Goal: Transaction & Acquisition: Purchase product/service

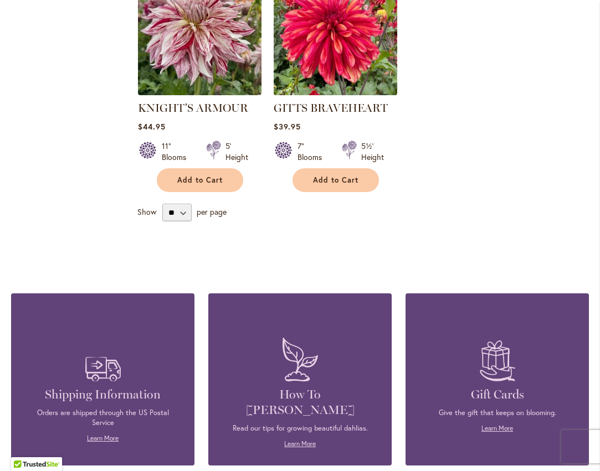
scroll to position [221, 0]
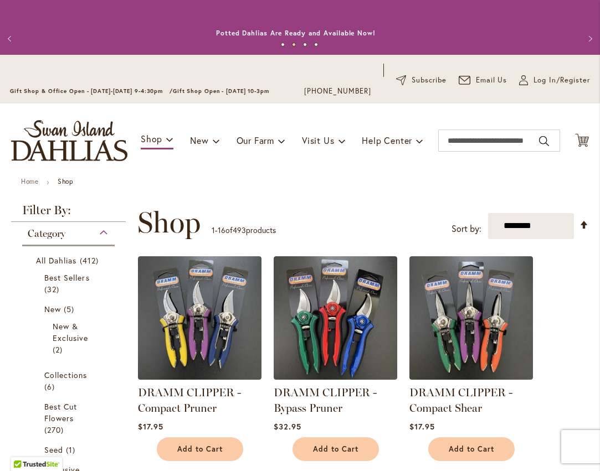
drag, startPoint x: 277, startPoint y: 44, endPoint x: 289, endPoint y: 43, distance: 11.7
click at [285, 47] on button "1" at bounding box center [283, 45] width 4 height 4
click at [292, 43] on button "2" at bounding box center [294, 45] width 4 height 4
click at [303, 43] on button "3" at bounding box center [305, 45] width 4 height 4
click at [314, 44] on button "4" at bounding box center [316, 45] width 4 height 4
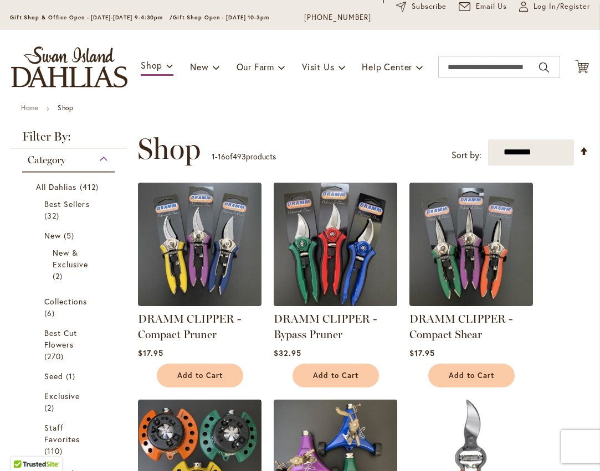
scroll to position [55, 0]
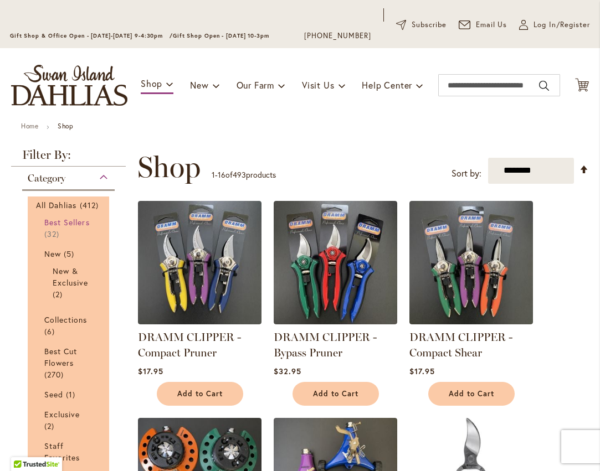
click at [46, 235] on span "32 items" at bounding box center [53, 234] width 18 height 12
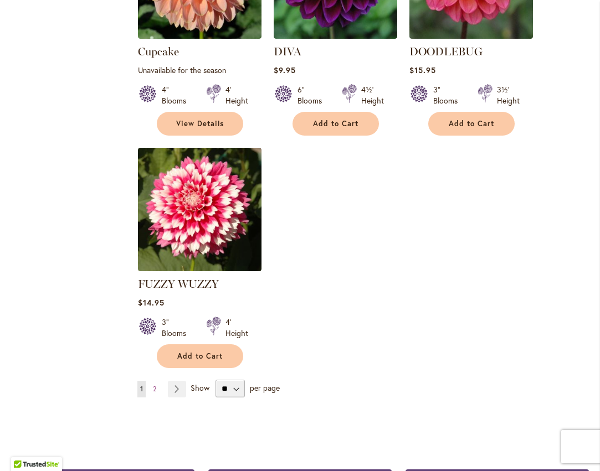
scroll to position [1329, 0]
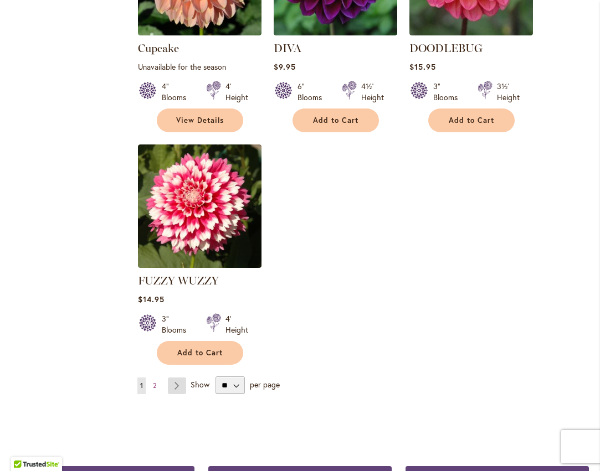
click at [174, 378] on link "Page Next" at bounding box center [177, 386] width 18 height 17
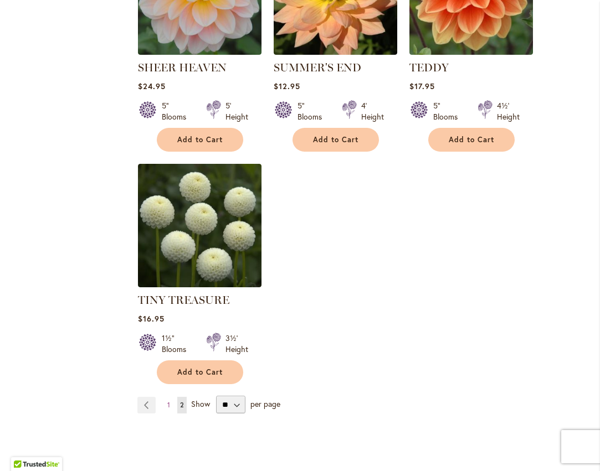
scroll to position [1329, 0]
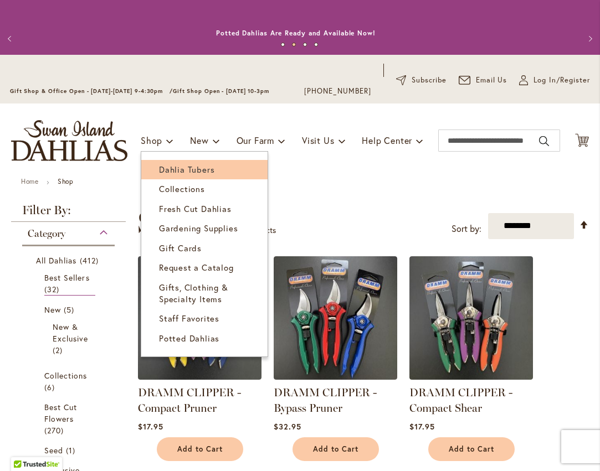
click at [184, 169] on span "Dahlia Tubers" at bounding box center [186, 169] width 55 height 11
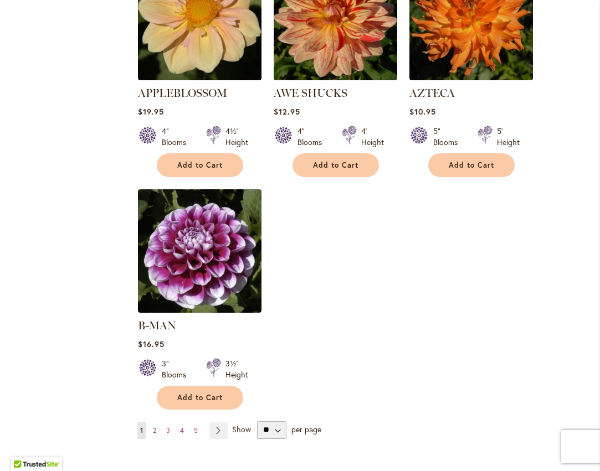
scroll to position [1384, 0]
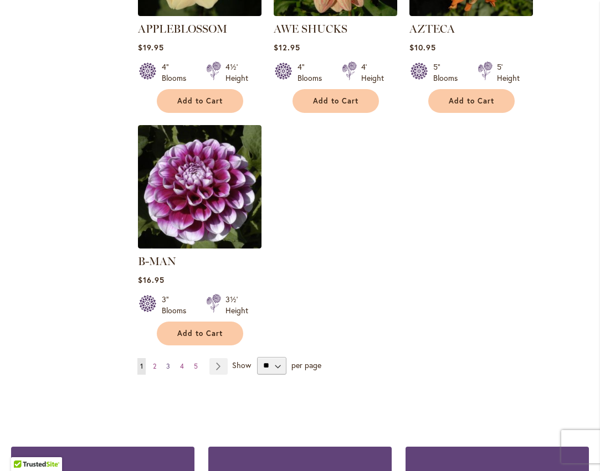
click at [168, 362] on span "3" at bounding box center [168, 366] width 4 height 8
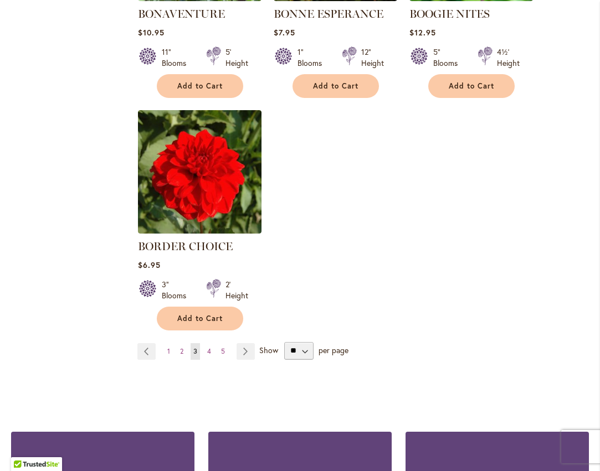
scroll to position [1384, 0]
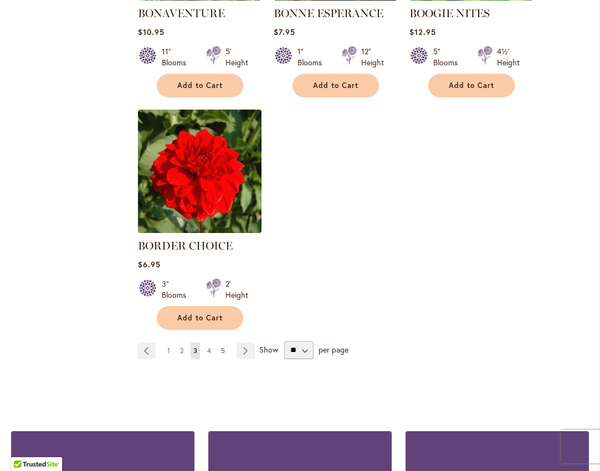
click at [224, 352] on link "Page 5" at bounding box center [222, 351] width 9 height 17
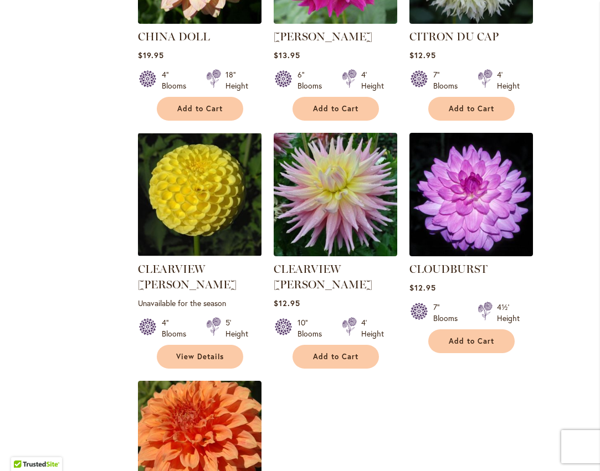
scroll to position [1384, 0]
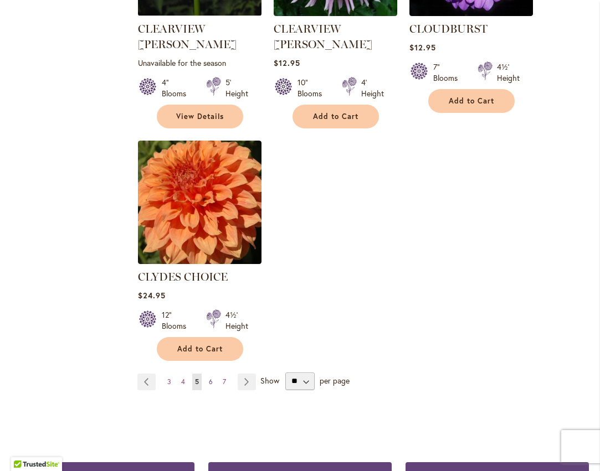
click at [209, 378] on span "6" at bounding box center [211, 382] width 4 height 8
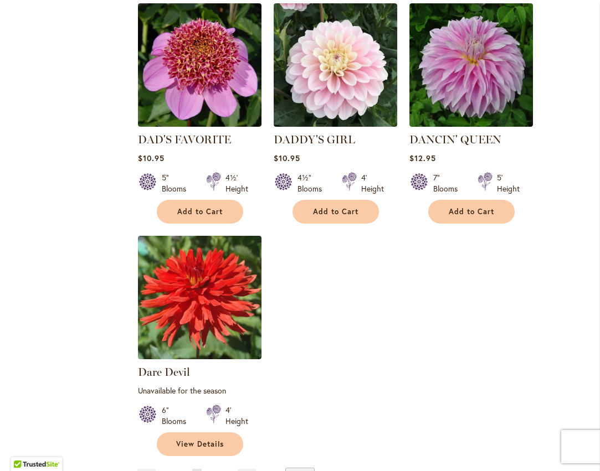
scroll to position [1329, 0]
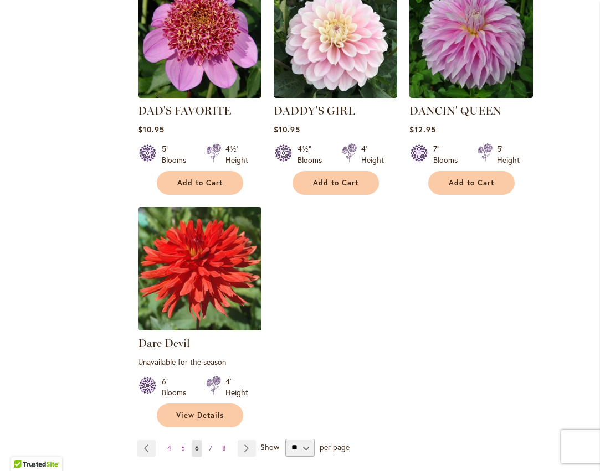
click at [209, 444] on span "7" at bounding box center [210, 448] width 3 height 8
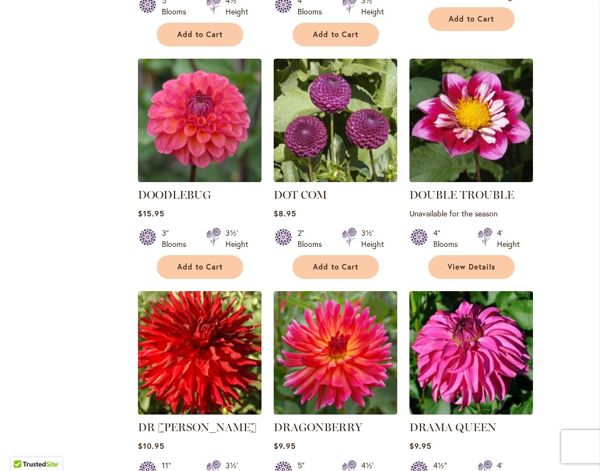
scroll to position [941, 0]
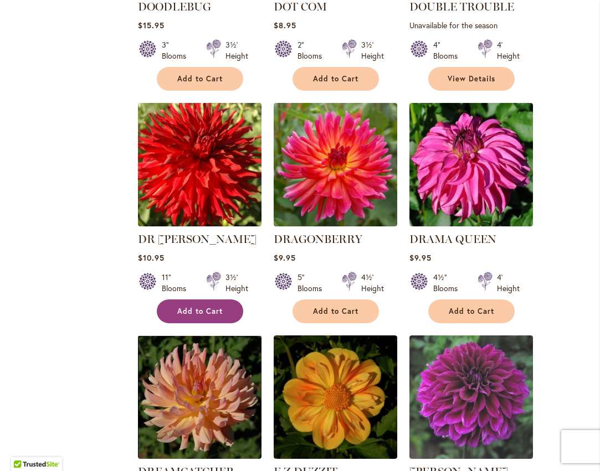
click at [203, 307] on span "Add to Cart" at bounding box center [199, 311] width 45 height 9
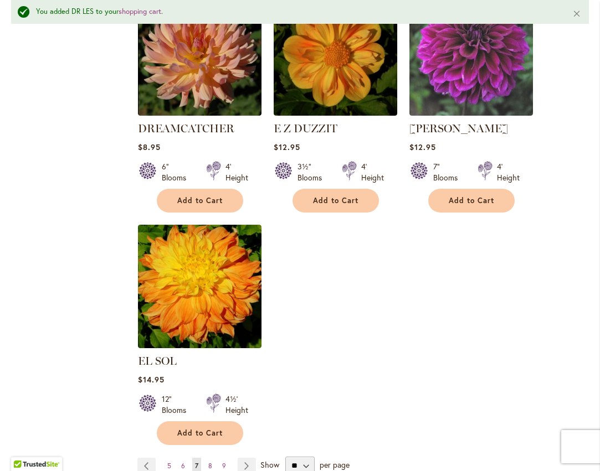
scroll to position [1468, 0]
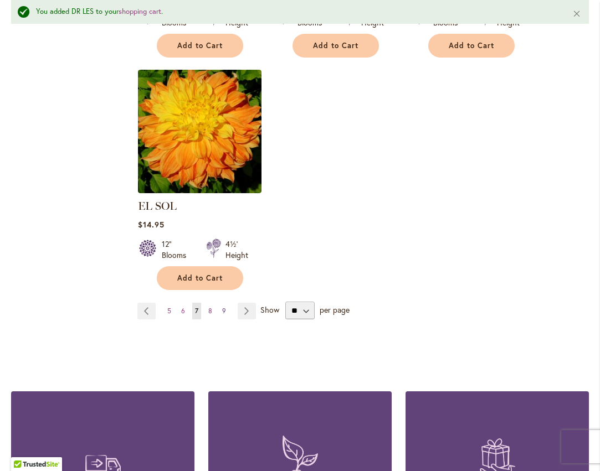
click at [222, 307] on span "9" at bounding box center [224, 311] width 4 height 8
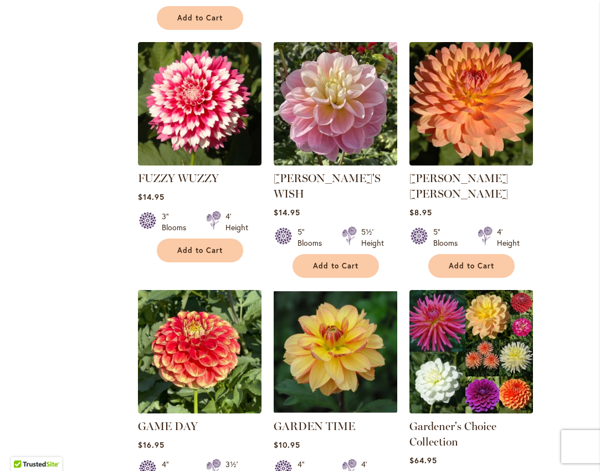
scroll to position [1384, 0]
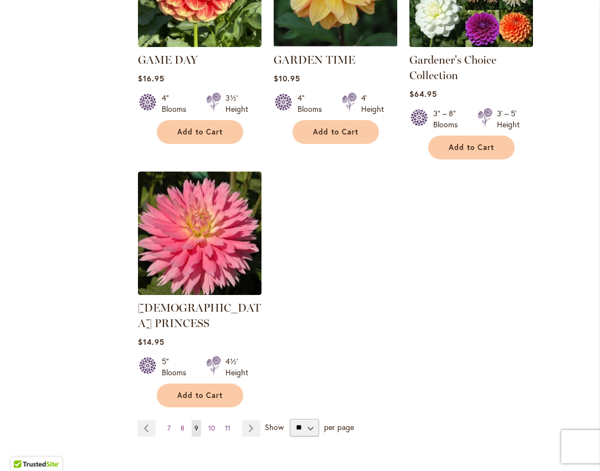
click at [227, 424] on span "11" at bounding box center [228, 428] width 6 height 8
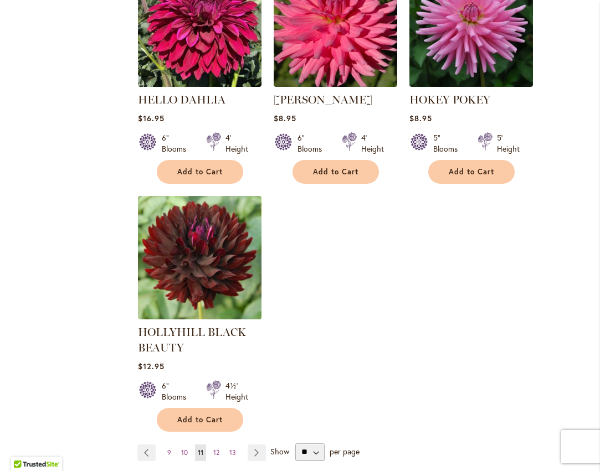
scroll to position [1384, 0]
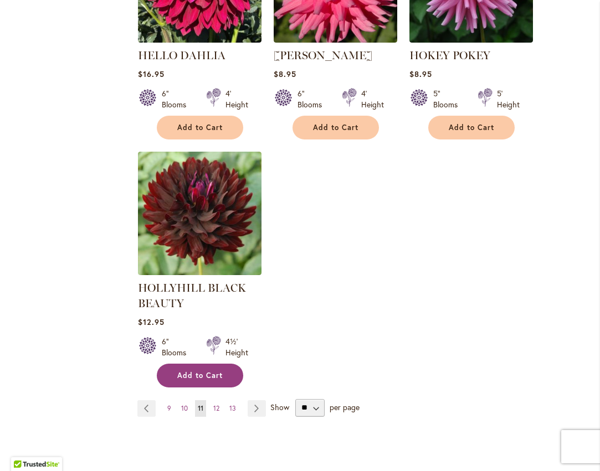
click at [194, 373] on span "Add to Cart" at bounding box center [199, 375] width 45 height 9
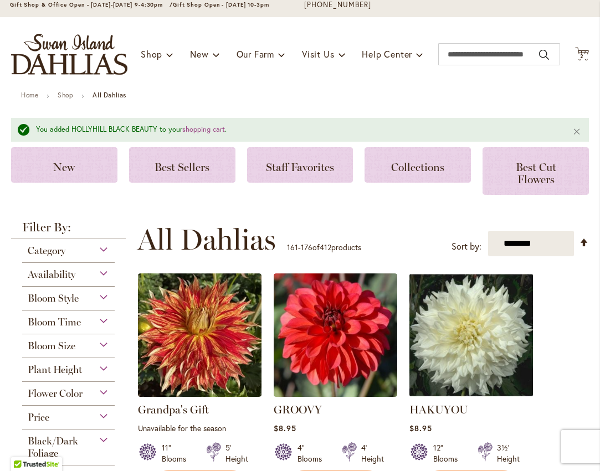
scroll to position [0, 0]
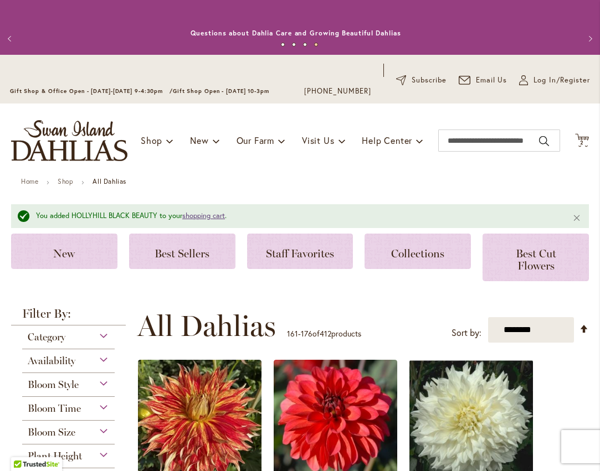
click at [193, 216] on link "shopping cart" at bounding box center [203, 215] width 43 height 9
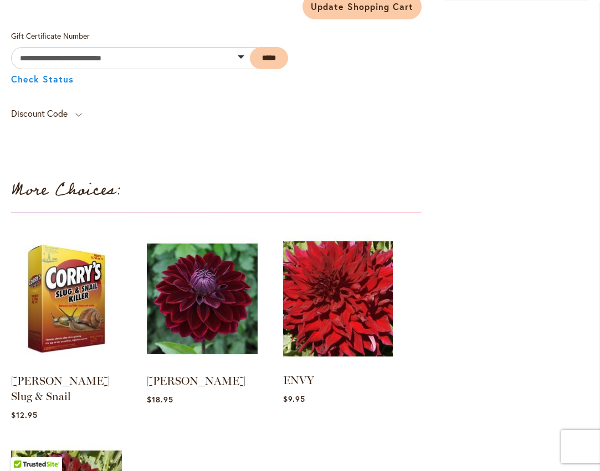
scroll to position [554, 0]
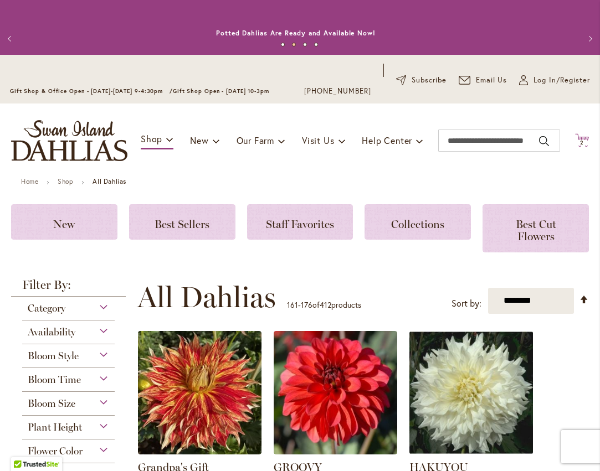
click at [575, 138] on icon at bounding box center [582, 139] width 14 height 13
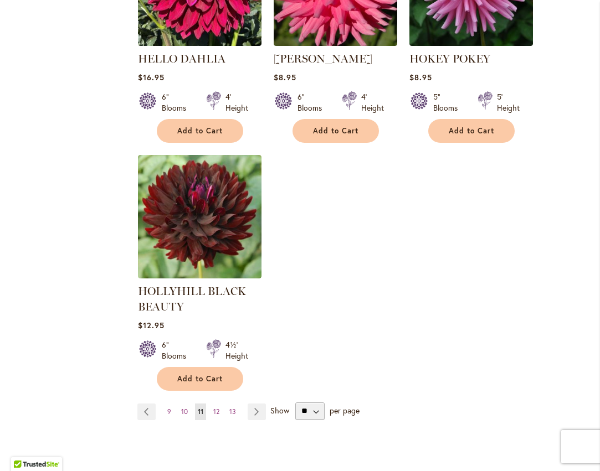
scroll to position [1495, 0]
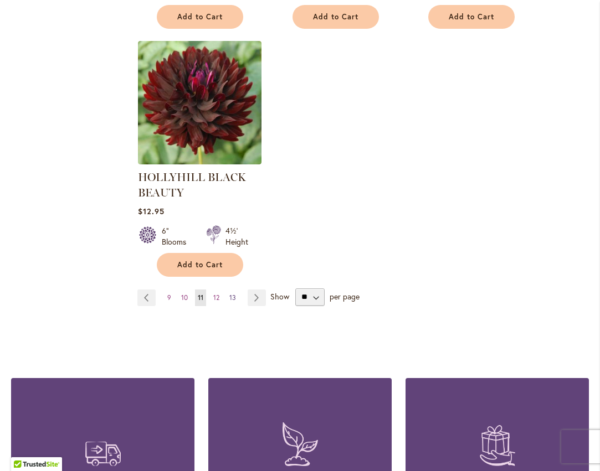
click at [229, 299] on span "13" at bounding box center [232, 297] width 7 height 8
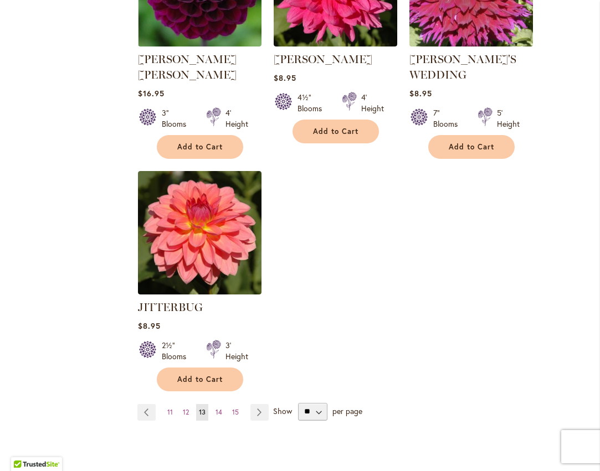
scroll to position [1384, 0]
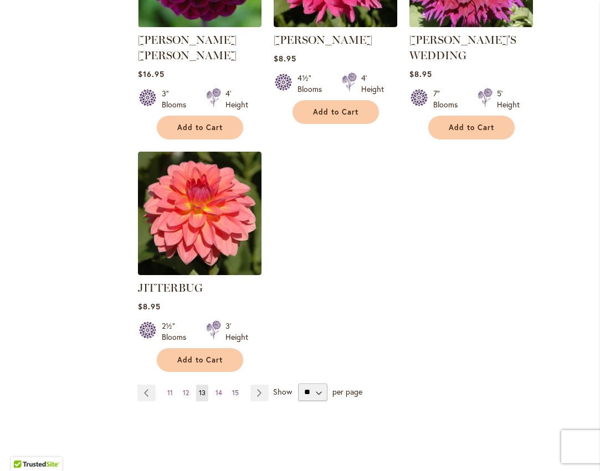
click at [238, 385] on link "Page 15" at bounding box center [235, 393] width 12 height 17
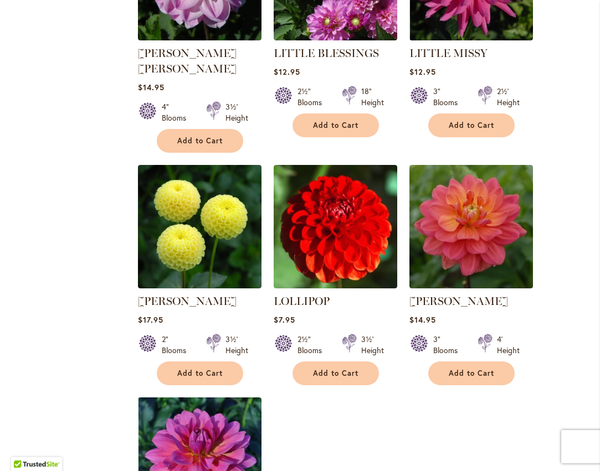
scroll to position [1384, 0]
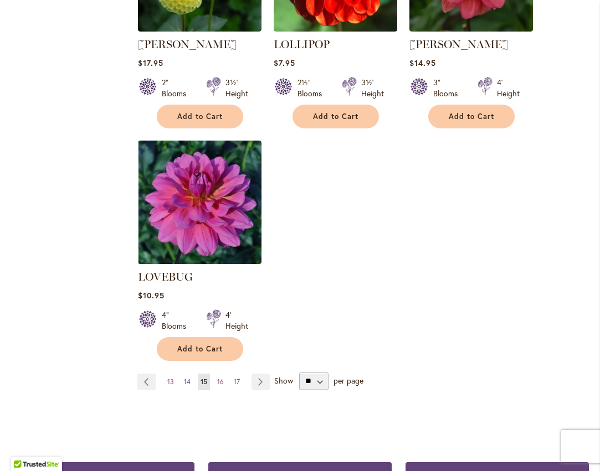
click at [188, 378] on span "14" at bounding box center [187, 382] width 7 height 8
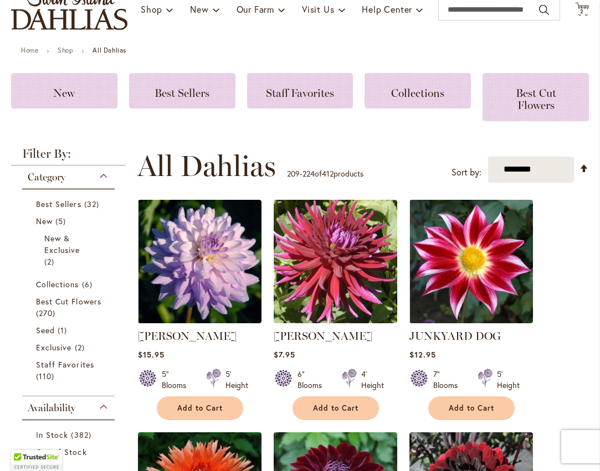
scroll to position [388, 0]
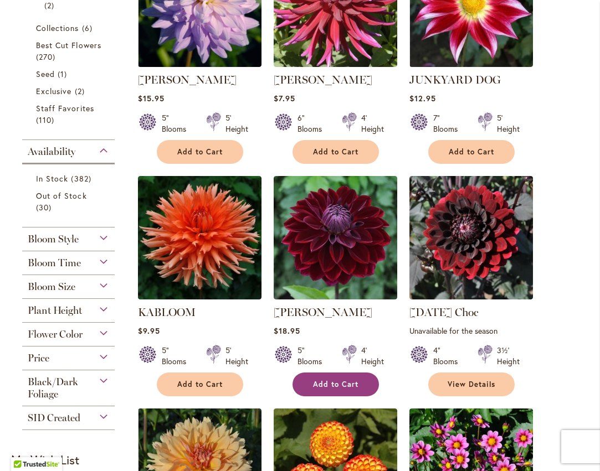
click at [335, 380] on span "Add to Cart" at bounding box center [335, 384] width 45 height 9
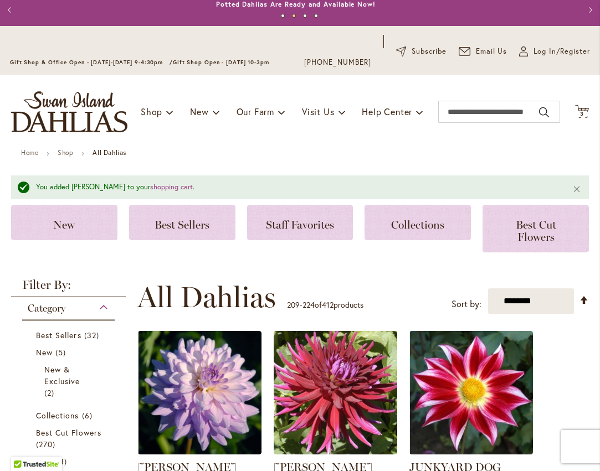
scroll to position [0, 0]
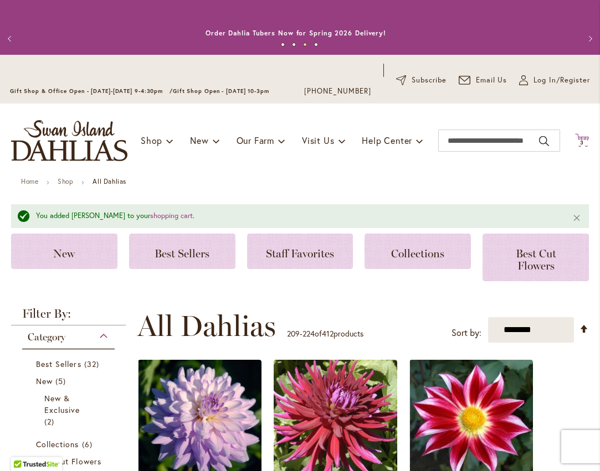
click at [576, 138] on icon at bounding box center [582, 139] width 14 height 13
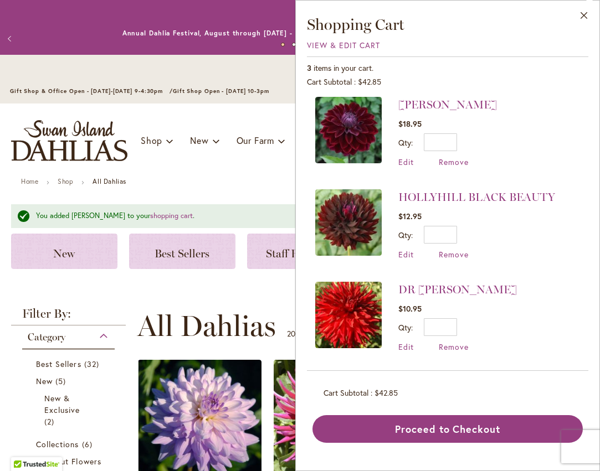
scroll to position [6, 0]
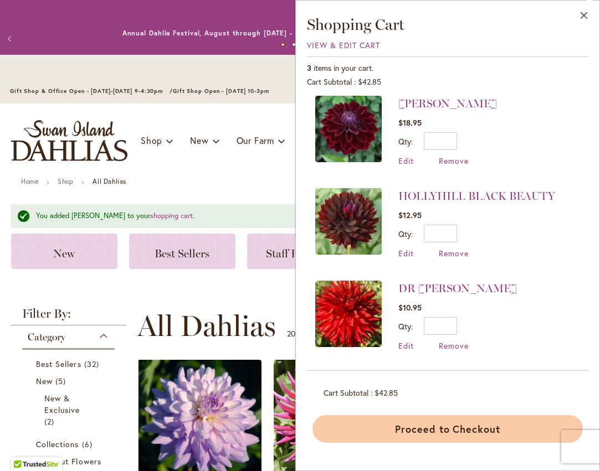
click at [429, 429] on button "Proceed to Checkout" at bounding box center [447, 429] width 270 height 28
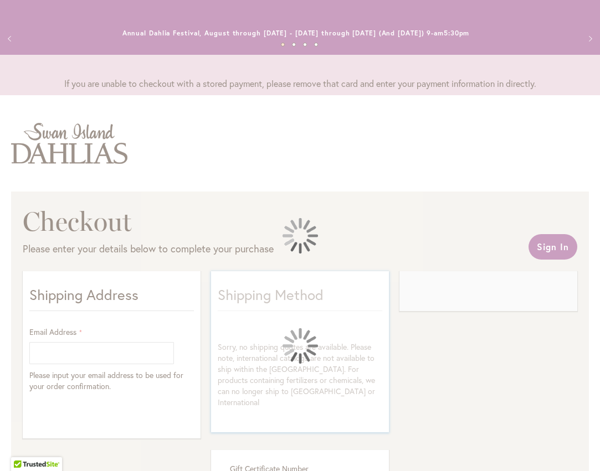
select select "**"
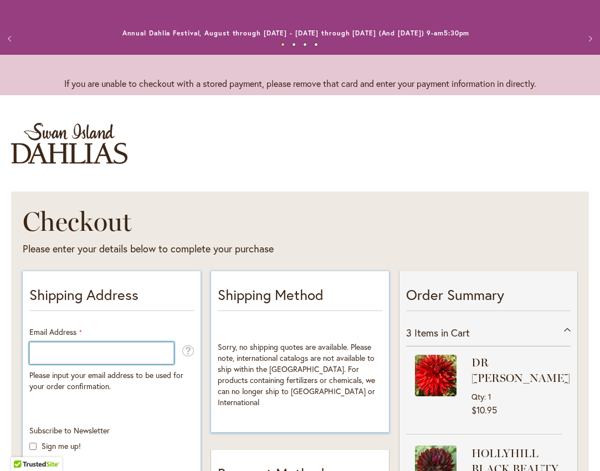
click at [79, 353] on input "Email Address" at bounding box center [101, 353] width 145 height 22
type input "**********"
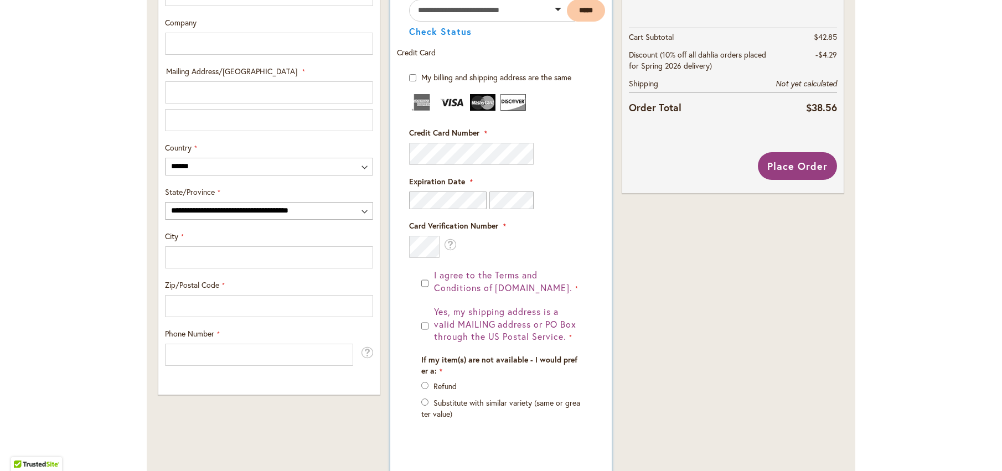
scroll to position [496, 0]
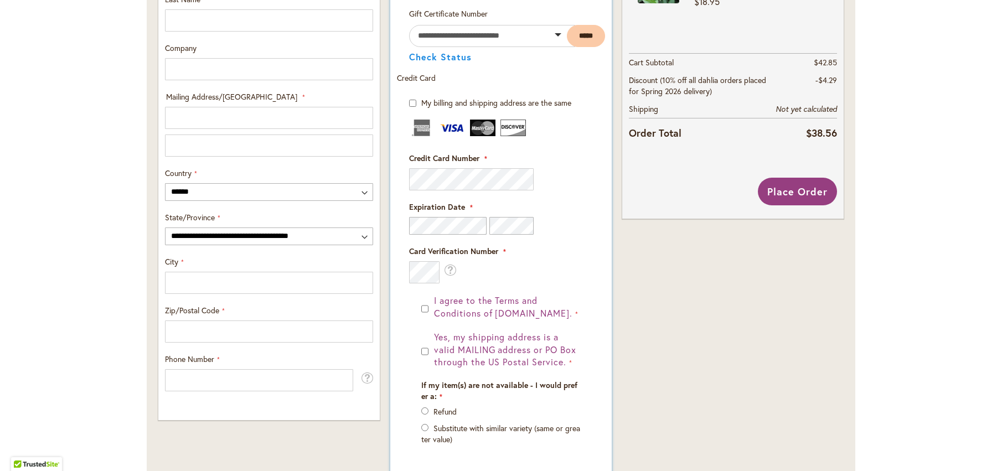
click at [416, 296] on div "I agree to the Terms and Conditions of [DOMAIN_NAME]. Yes, my shipping address …" at bounding box center [501, 387] width 184 height 184
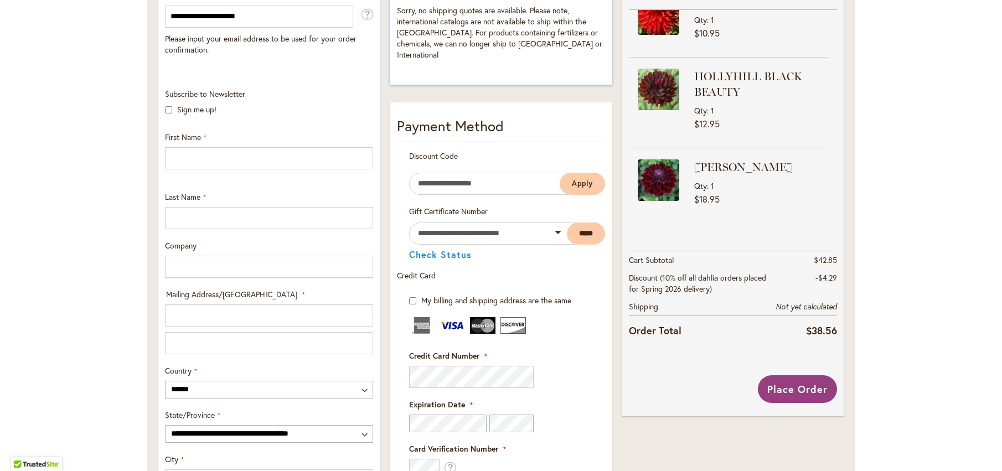
scroll to position [274, 0]
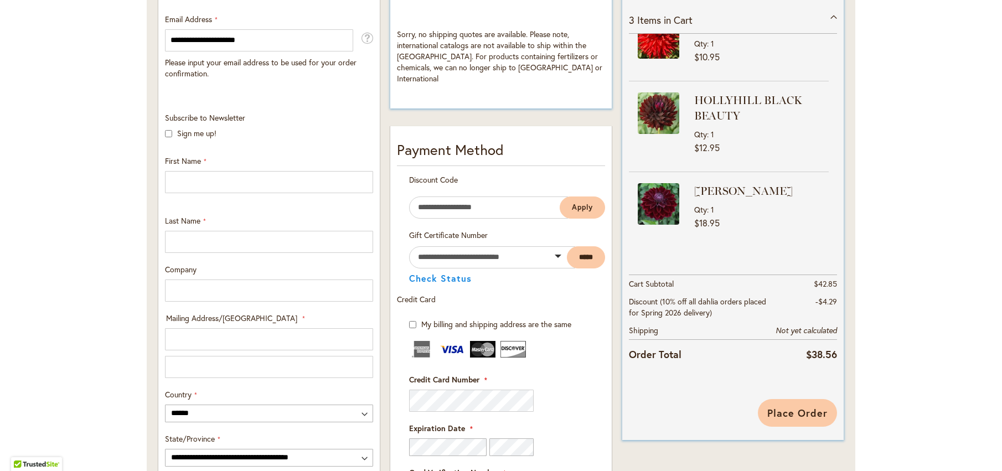
click at [599, 416] on span "Place Order" at bounding box center [797, 412] width 60 height 13
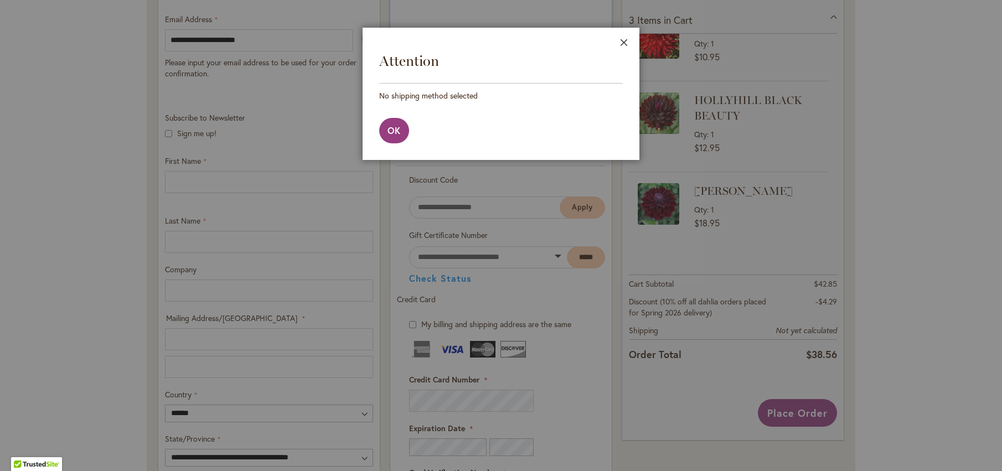
click at [599, 42] on button "Close" at bounding box center [624, 45] width 30 height 35
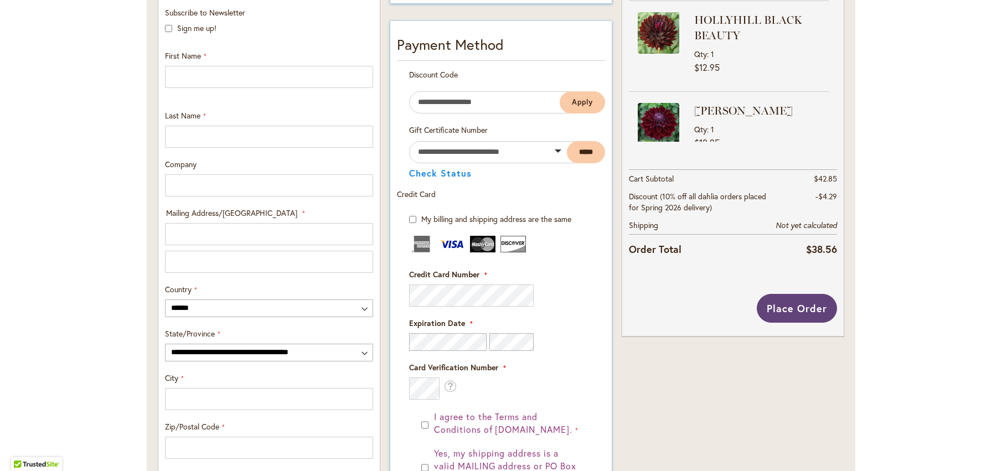
scroll to position [396, 0]
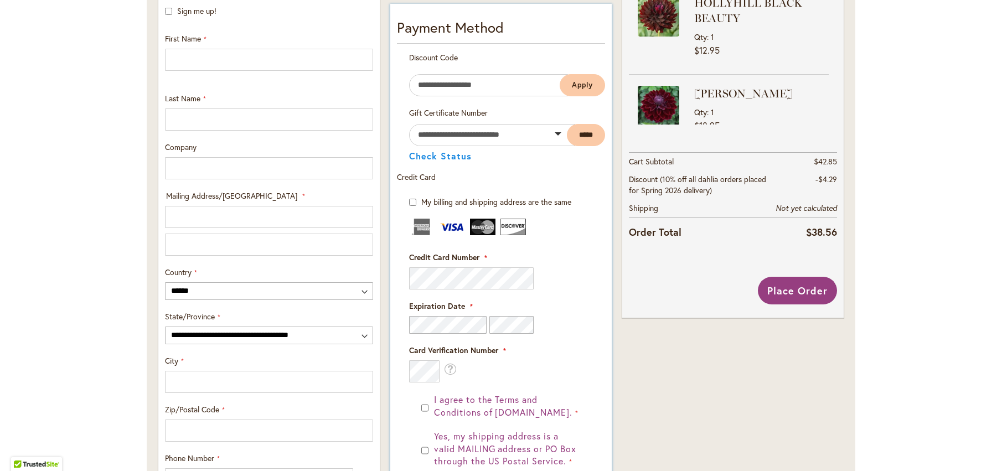
click at [445, 219] on img at bounding box center [452, 227] width 25 height 17
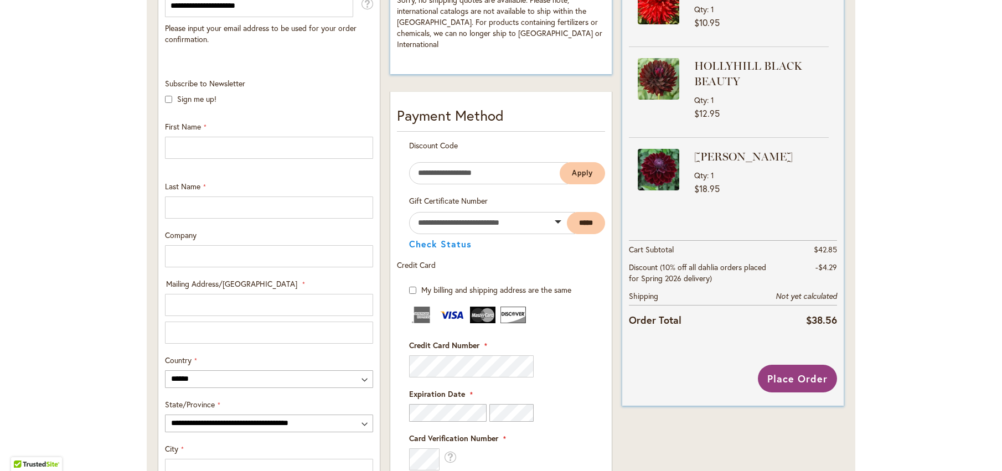
scroll to position [341, 0]
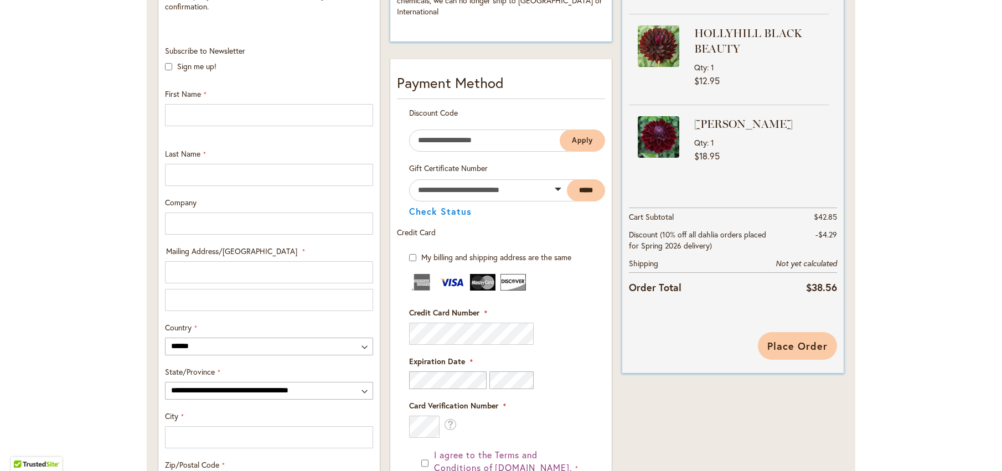
click at [599, 348] on span "Place Order" at bounding box center [797, 345] width 60 height 13
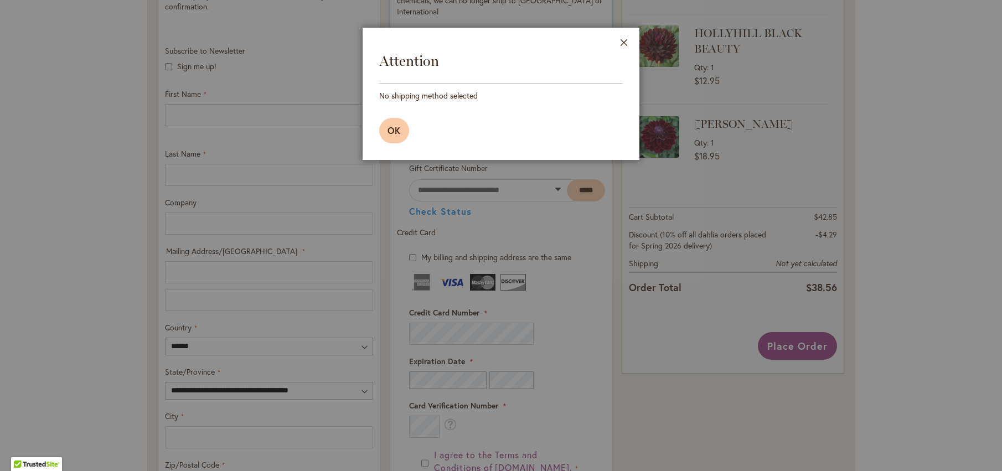
click at [397, 129] on span "OK" at bounding box center [394, 131] width 13 height 12
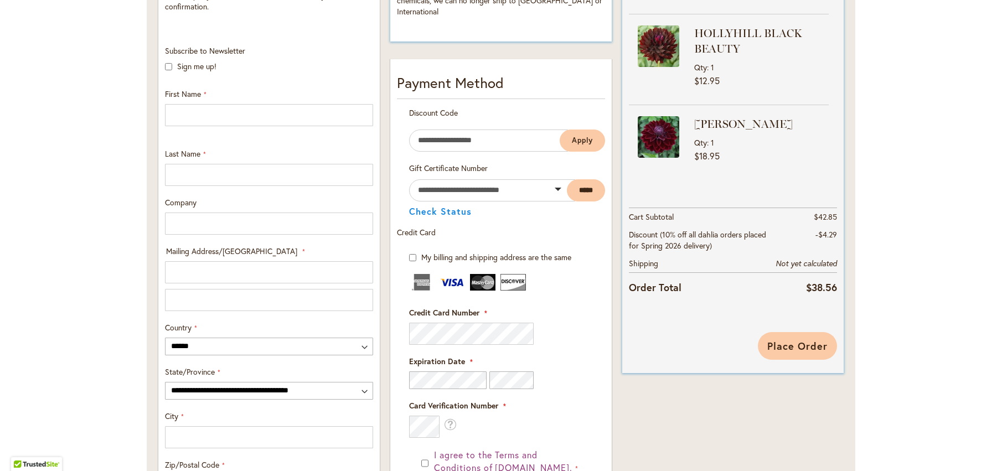
click at [599, 347] on span "Place Order" at bounding box center [797, 345] width 60 height 13
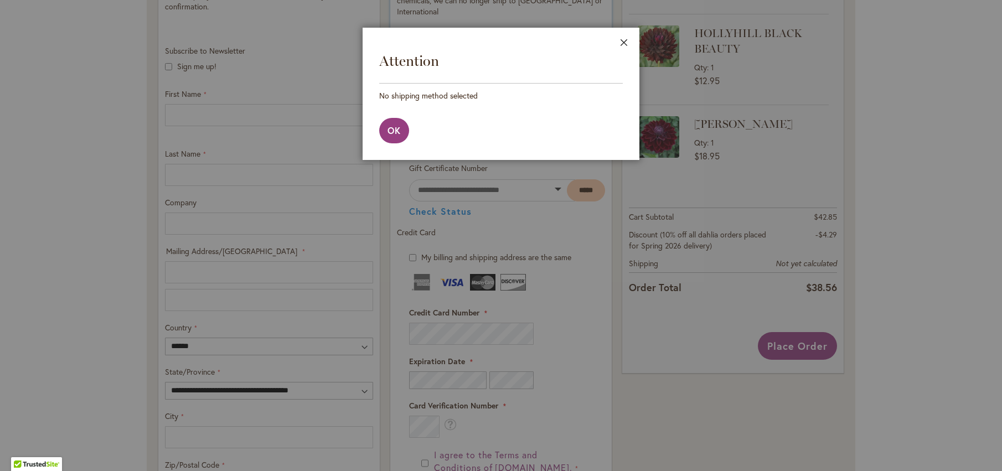
click at [599, 45] on button "Close" at bounding box center [624, 45] width 30 height 35
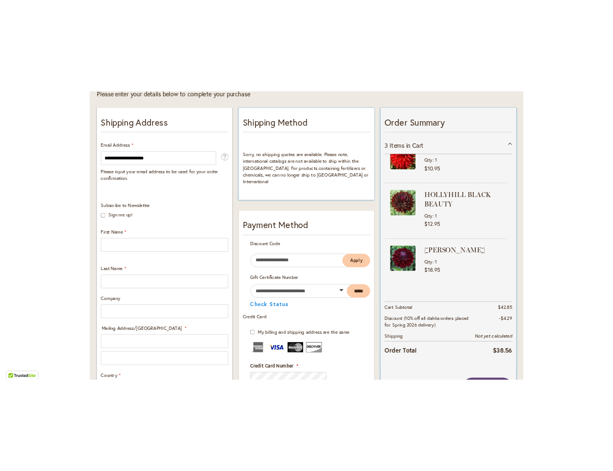
scroll to position [111, 0]
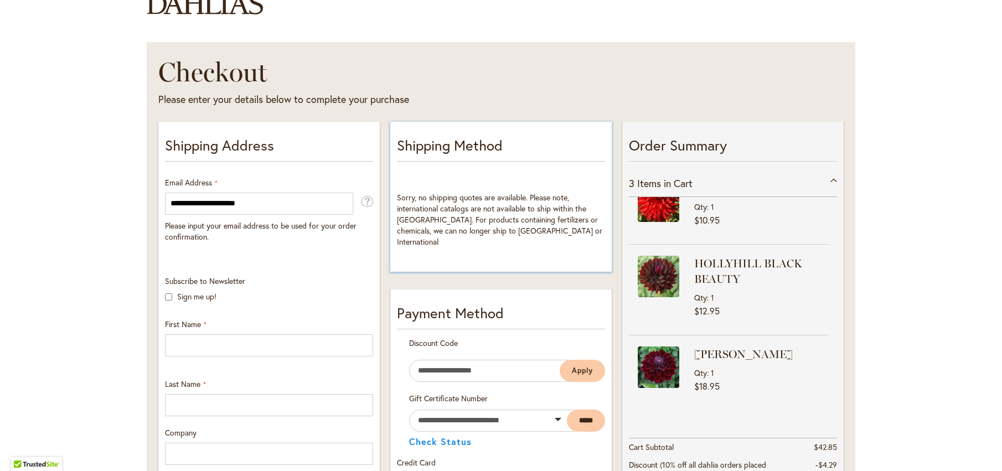
click at [467, 153] on p "Shipping Method" at bounding box center [501, 148] width 208 height 27
click at [483, 206] on span "Sorry, no shipping quotes are available. Please note, international catalogs ar…" at bounding box center [499, 219] width 205 height 55
click at [475, 224] on span "Sorry, no shipping quotes are available. Please note, international catalogs ar…" at bounding box center [499, 219] width 205 height 55
click at [457, 150] on p "Shipping Method" at bounding box center [501, 148] width 208 height 27
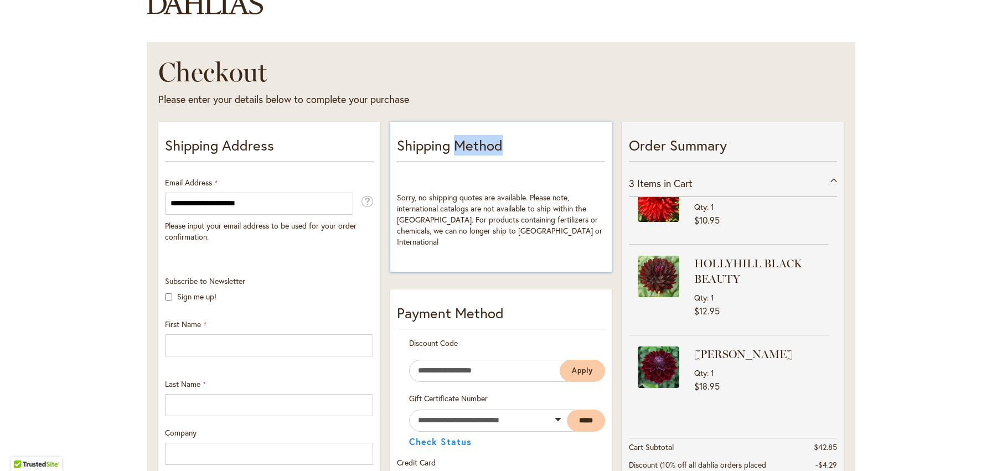
click at [457, 150] on p "Shipping Method" at bounding box center [501, 148] width 208 height 27
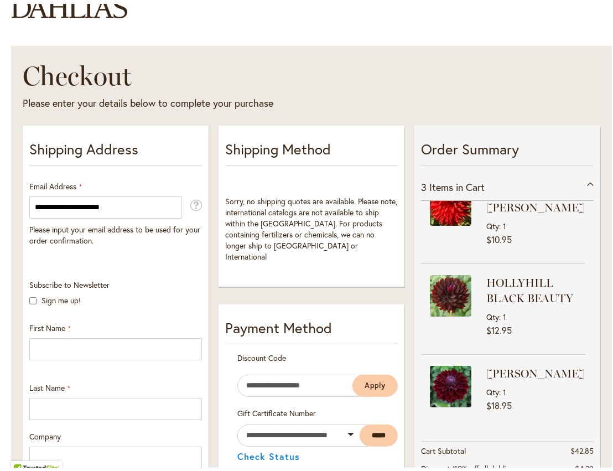
scroll to position [149, 0]
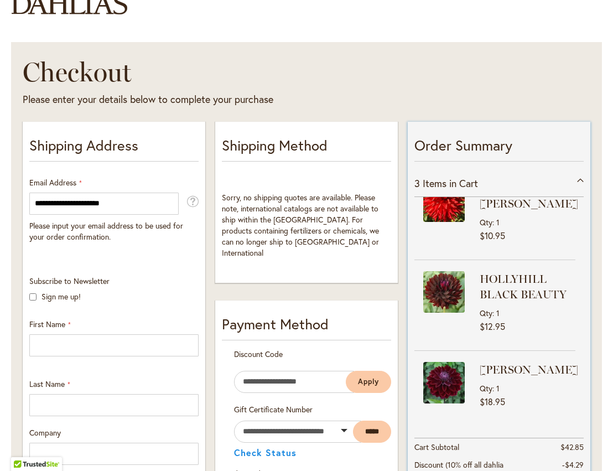
click at [543, 383] on div "Qty 1" at bounding box center [529, 388] width 99 height 11
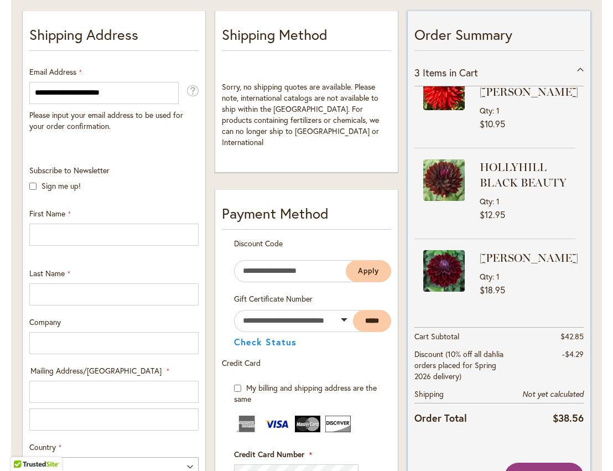
scroll to position [40, 0]
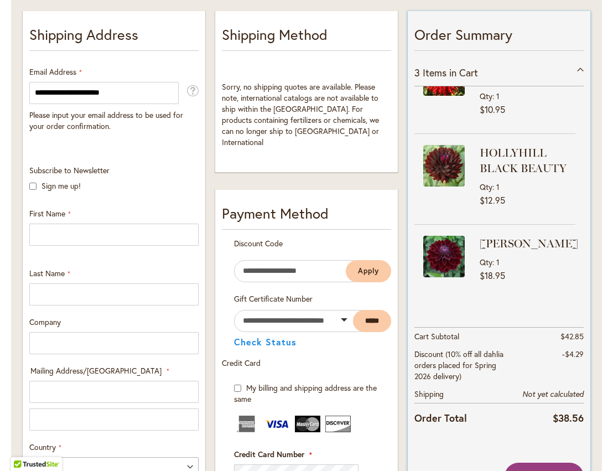
click at [544, 30] on p "Order Summary" at bounding box center [499, 37] width 169 height 27
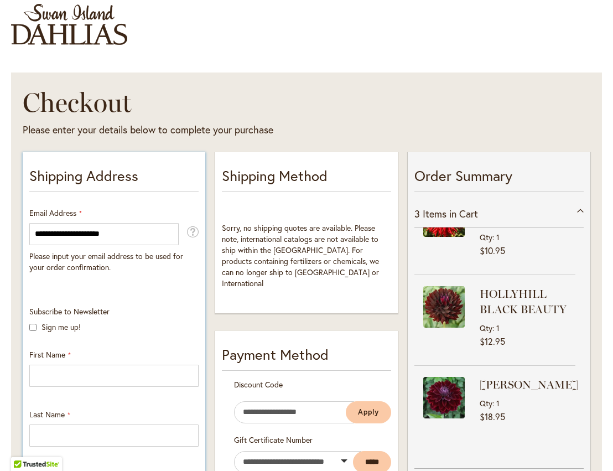
scroll to position [0, 0]
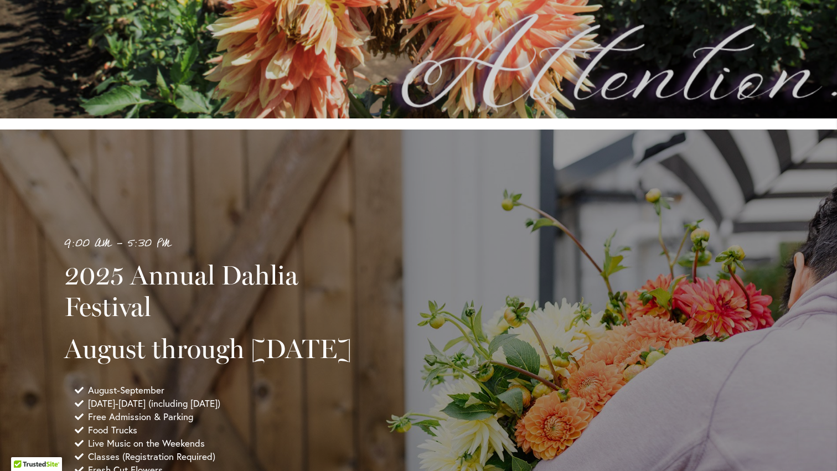
scroll to position [941, 0]
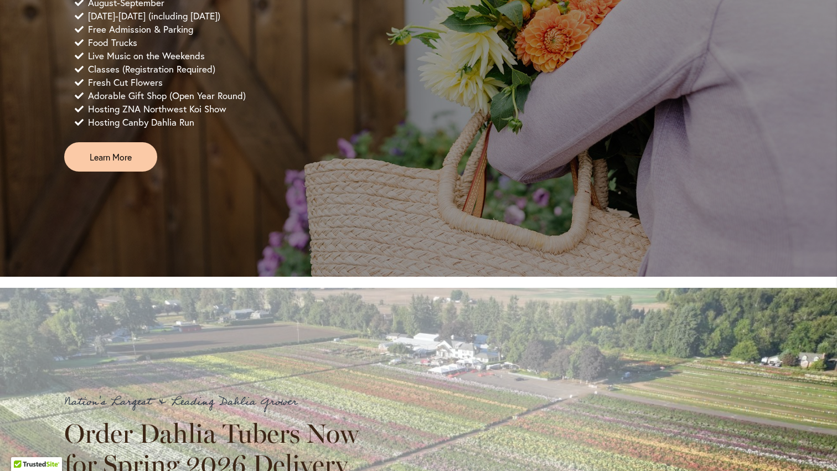
click at [224, 204] on div "9:00 AM - 5:30 PM 2025 Annual Dahlia Festival August through September 28th Aug…" at bounding box center [418, 9] width 837 height 534
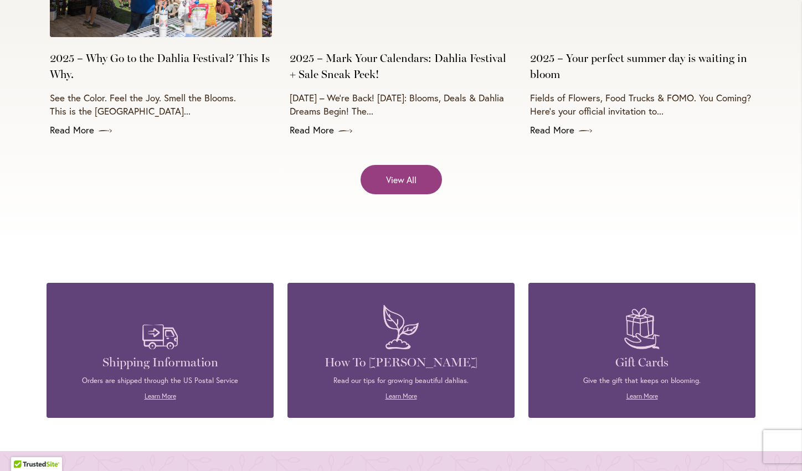
scroll to position [4863, 0]
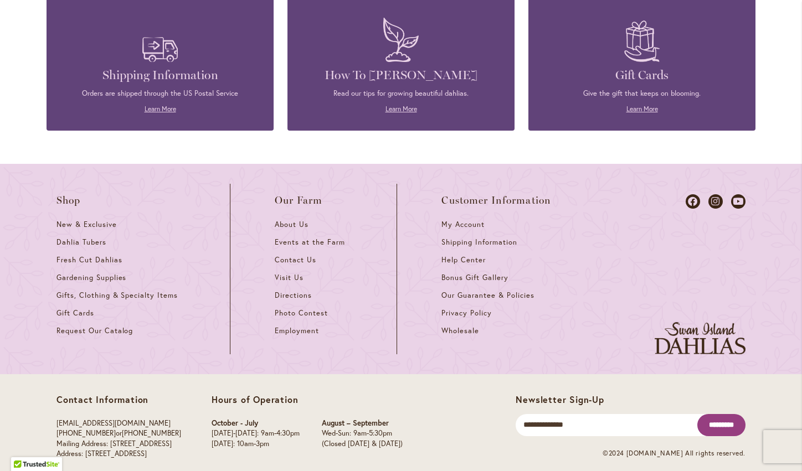
click at [453, 200] on li "Customer Information My Account Shipping Information Help Center Bonus Gift Gal…" at bounding box center [474, 269] width 154 height 171
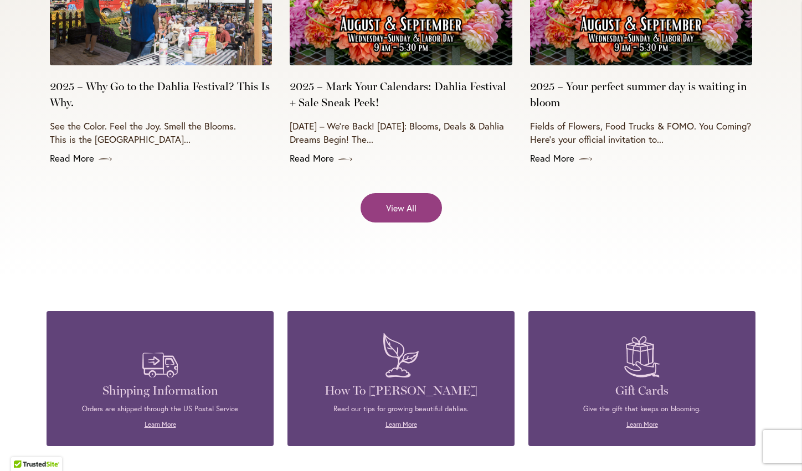
scroll to position [4530, 0]
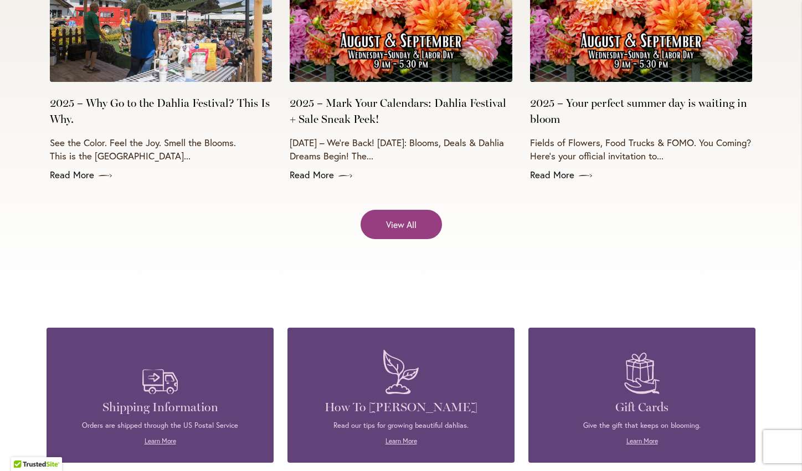
click at [195, 264] on div "What's Trending Curabitur auctor orci justo, in facilisis augue commodo id. Ali…" at bounding box center [401, 70] width 802 height 449
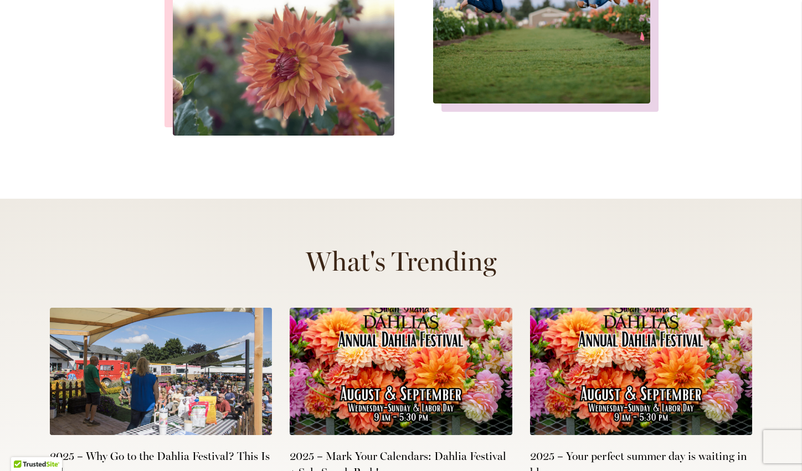
scroll to position [4087, 0]
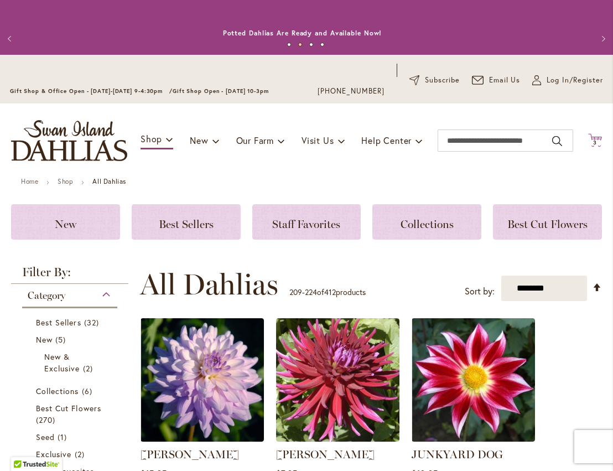
click at [589, 140] on icon "Cart .cls-1 { fill: #231f20; }" at bounding box center [596, 140] width 14 height 14
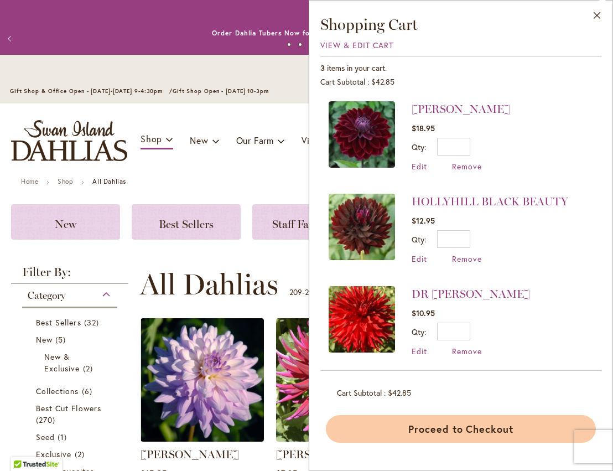
click at [436, 427] on button "Proceed to Checkout" at bounding box center [461, 429] width 270 height 28
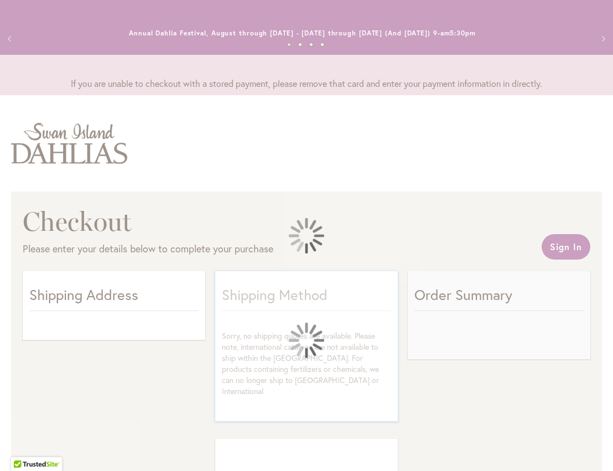
select select "**"
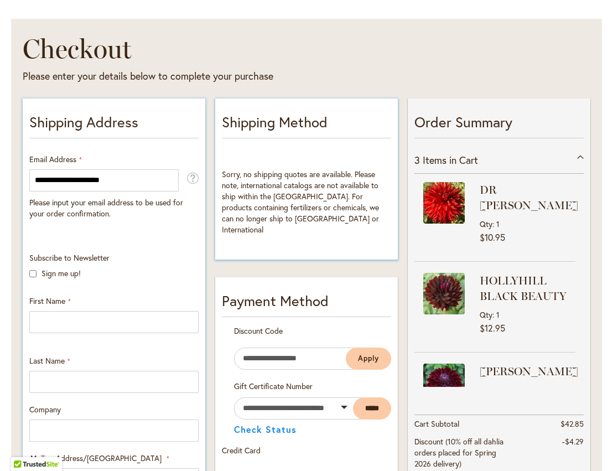
scroll to position [332, 0]
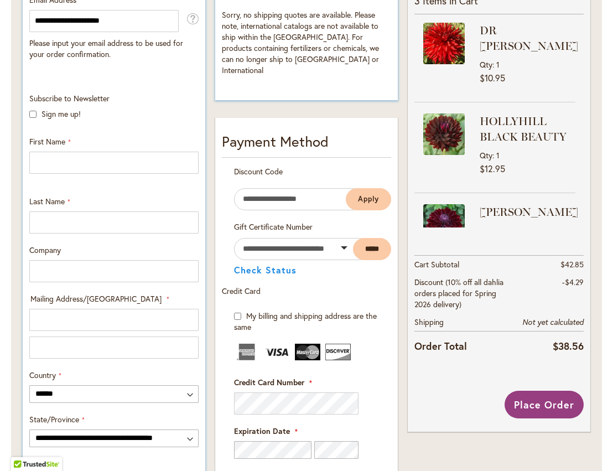
click at [93, 332] on div "Mailing Address/PO BOX: Line 1 Mailing Address/PO BOX: Line 2" at bounding box center [113, 334] width 169 height 50
click at [92, 322] on input "Mailing Address/PO BOX: Line 1" at bounding box center [113, 320] width 169 height 22
type input "**********"
type input "****"
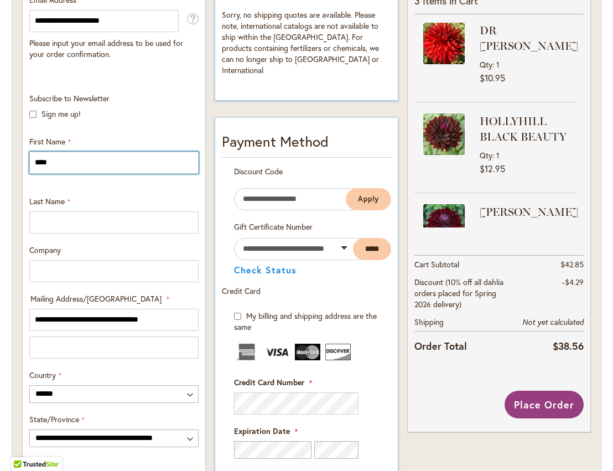
type input "*******"
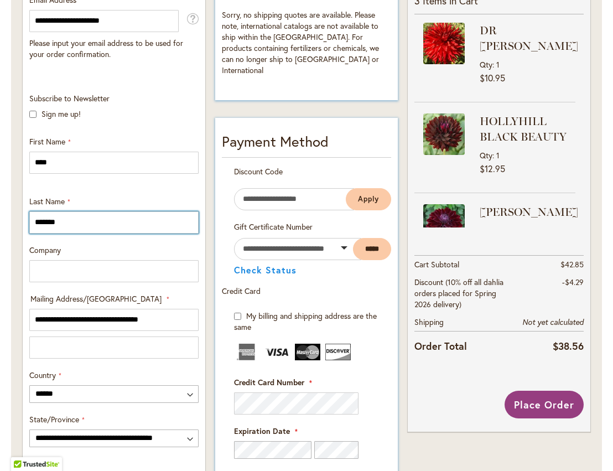
type input "**********"
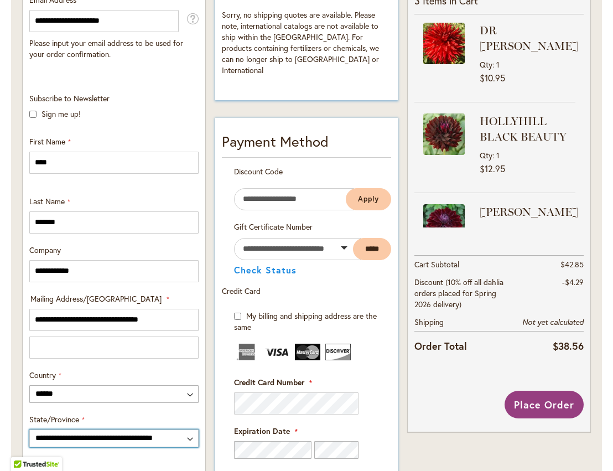
select select "**"
type input "******"
type input "*****"
type input "**********"
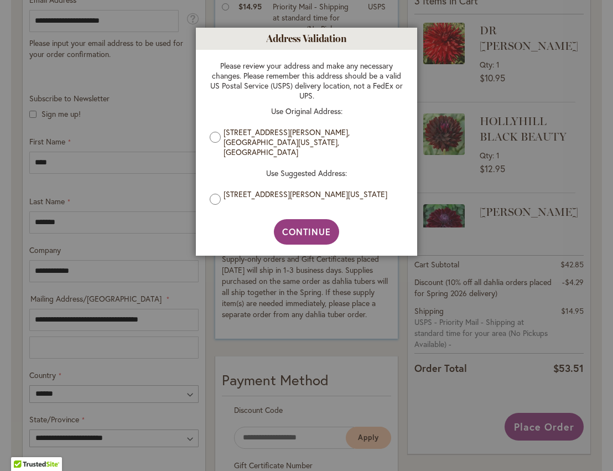
click at [221, 189] on li "9695 IDA LN NE, AURORA, Oregon, 97002-3000, United States" at bounding box center [307, 198] width 194 height 19
click at [297, 226] on span "Continue" at bounding box center [306, 232] width 49 height 12
type input "**********"
type input "******"
type input "**********"
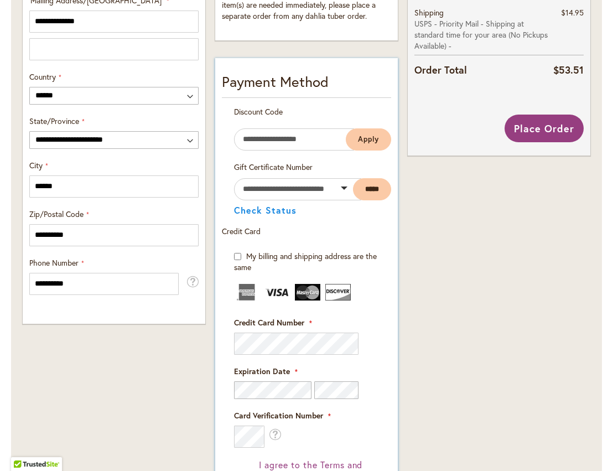
scroll to position [701, 0]
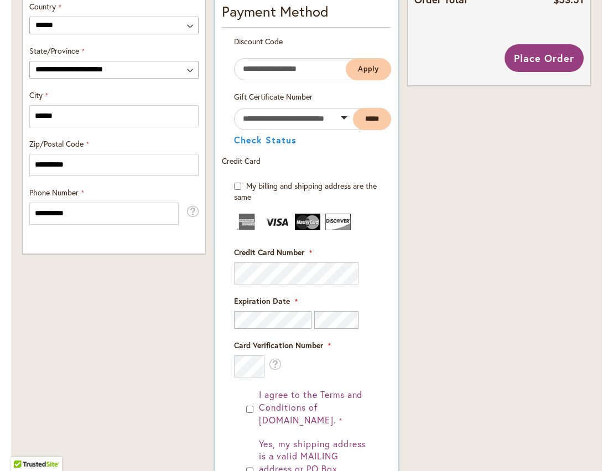
click at [273, 230] on img at bounding box center [277, 222] width 25 height 17
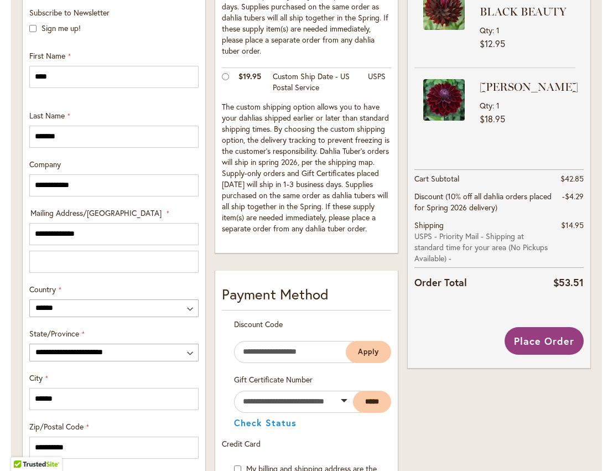
scroll to position [424, 0]
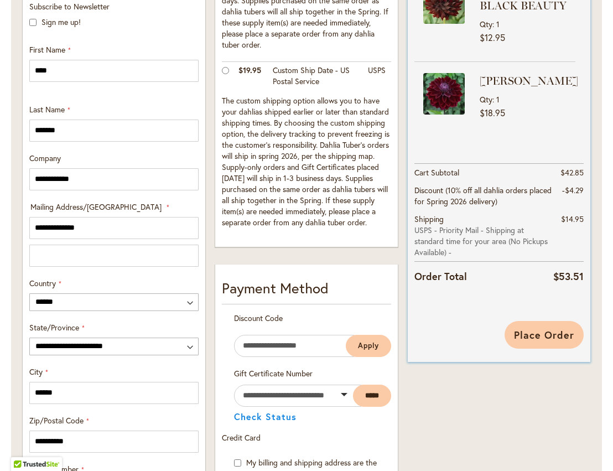
click at [545, 336] on span "Place Order" at bounding box center [544, 334] width 60 height 13
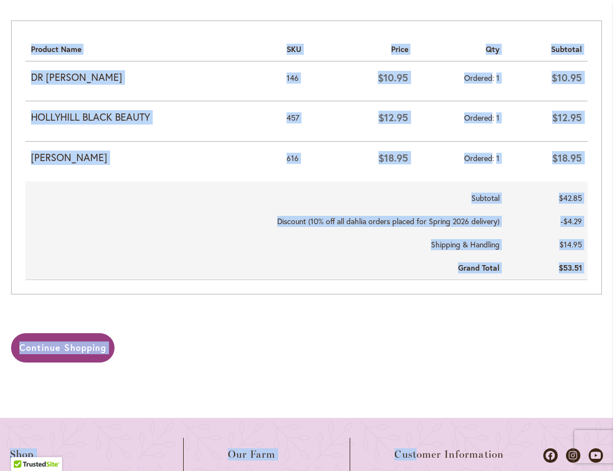
scroll to position [569, 0]
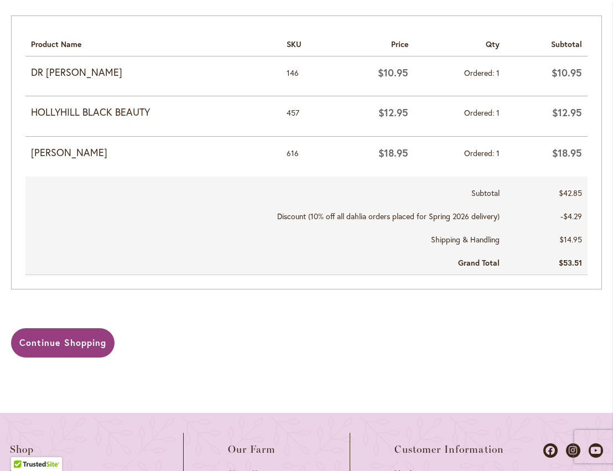
drag, startPoint x: 23, startPoint y: 104, endPoint x: 587, endPoint y: 267, distance: 587.4
click at [587, 267] on div "Skip to Content Gift Shop & Office Open - [DATE]-[DATE] 9-4:30pm / Gift Shop Op…" at bounding box center [306, 110] width 613 height 1248
copy div "Shop Dahlia Tubers Collections Fresh Cut Dahlias Gardening Supplies Gift Cards …"
click at [477, 346] on div "Continue Shopping" at bounding box center [306, 342] width 591 height 29
drag, startPoint x: 331, startPoint y: 318, endPoint x: 252, endPoint y: 292, distance: 82.1
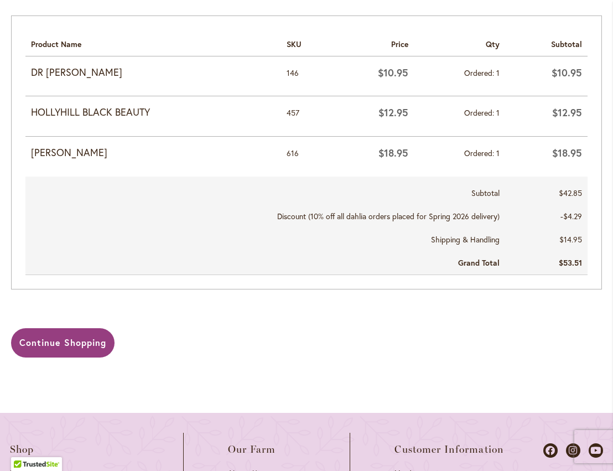
click at [332, 316] on div "Your order # is: 2436849 We'll email you an order confirmation with details and…" at bounding box center [306, 10] width 591 height 693
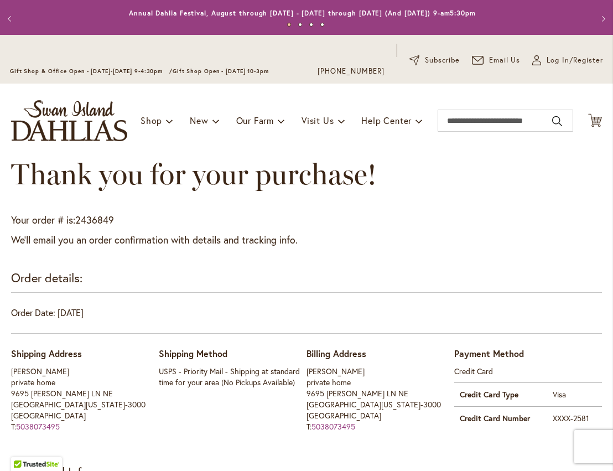
scroll to position [1, 0]
